Goal: Go to known website: Access a specific website the user already knows

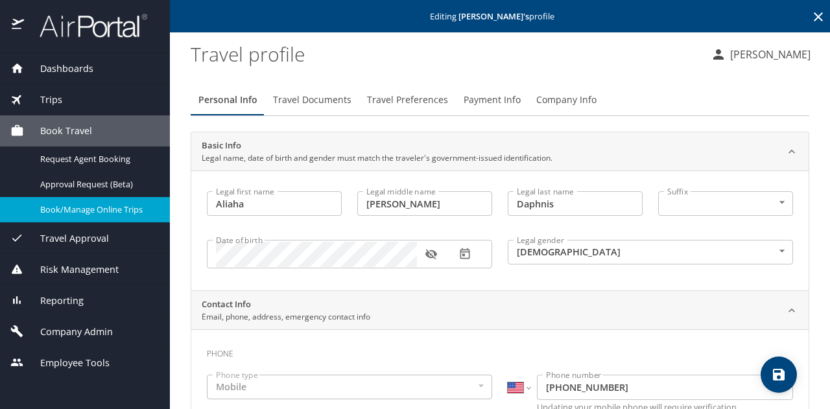
select select "US"
click at [91, 208] on span "Book/Manage Online Trips" at bounding box center [97, 210] width 114 height 12
